Goal: Information Seeking & Learning: Learn about a topic

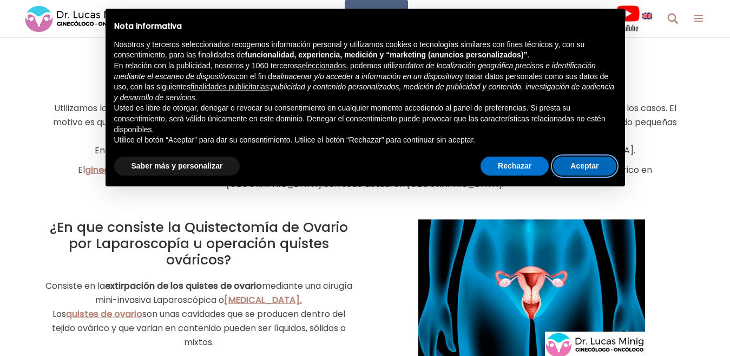
click at [582, 168] on button "Aceptar" at bounding box center [584, 165] width 63 height 19
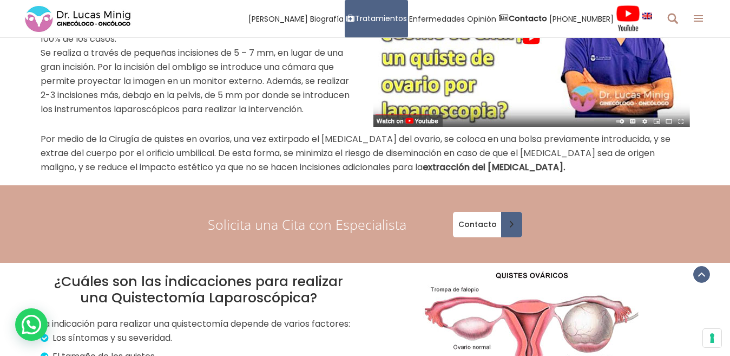
scroll to position [812, 0]
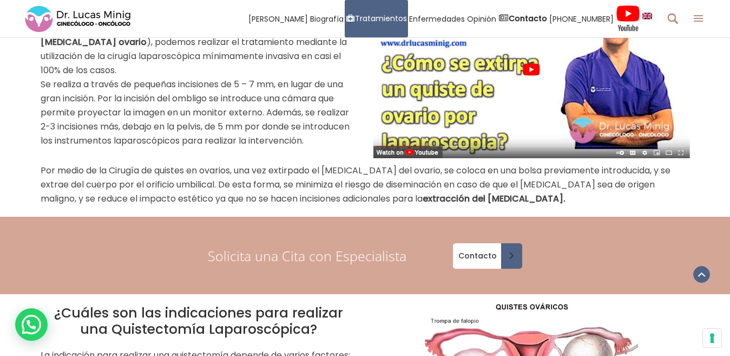
click at [521, 75] on img at bounding box center [532, 69] width 317 height 178
